Goal: Task Accomplishment & Management: Manage account settings

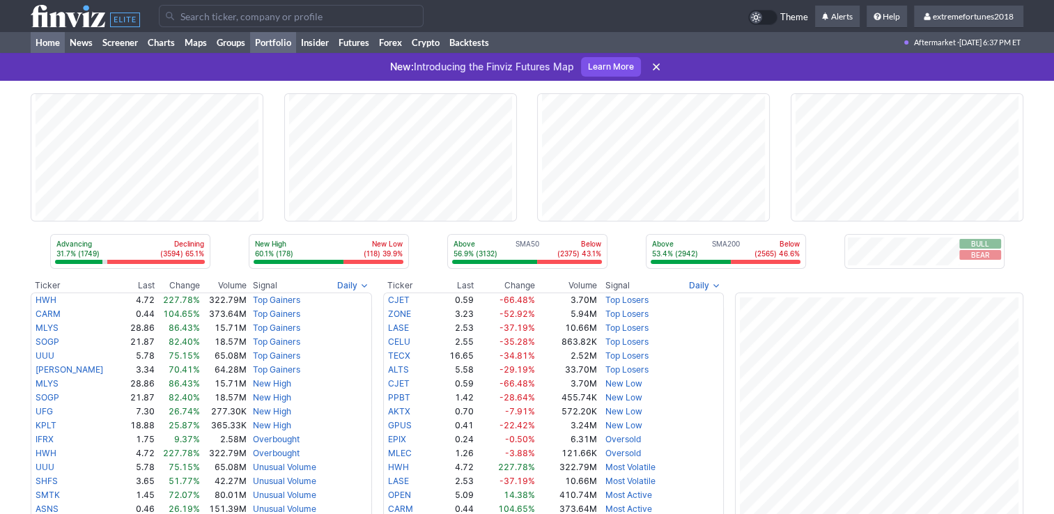
click at [284, 40] on link "Portfolio" at bounding box center [273, 42] width 46 height 21
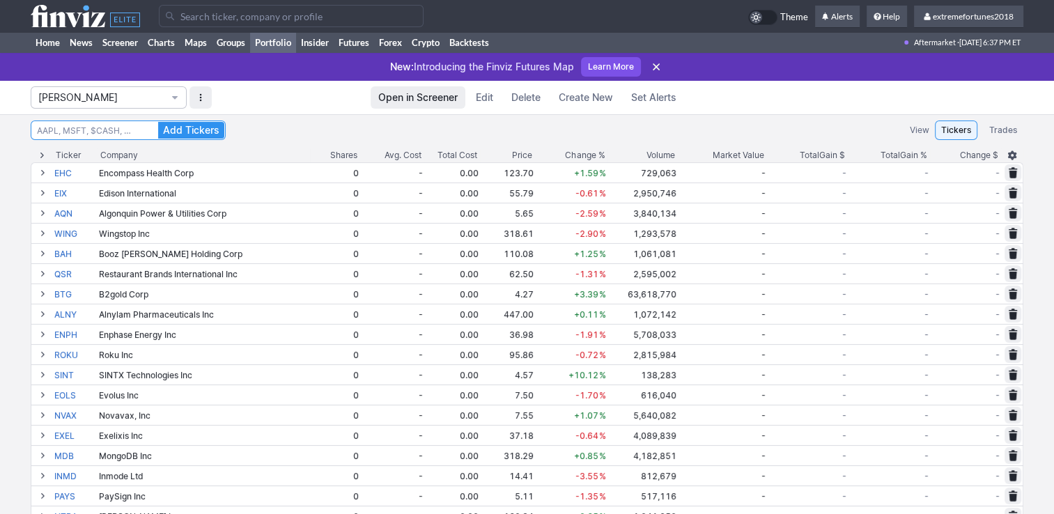
click at [125, 132] on input at bounding box center [128, 131] width 195 height 20
type input "mp"
click at [158, 122] on button "Add Tickers" at bounding box center [191, 130] width 66 height 17
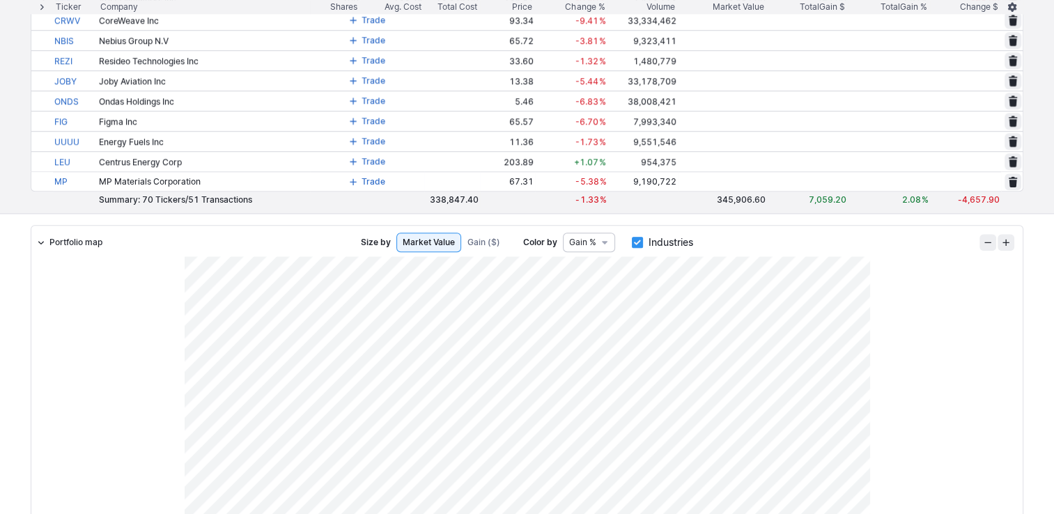
scroll to position [1394, 0]
